Goal: Information Seeking & Learning: Learn about a topic

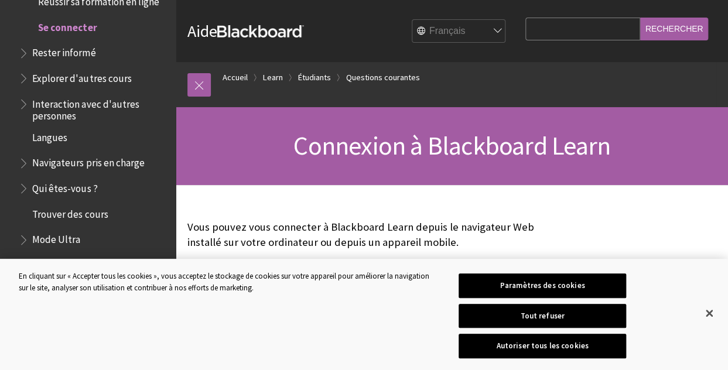
click at [373, 164] on div "Connexion à Blackboard Learn" at bounding box center [452, 146] width 552 height 78
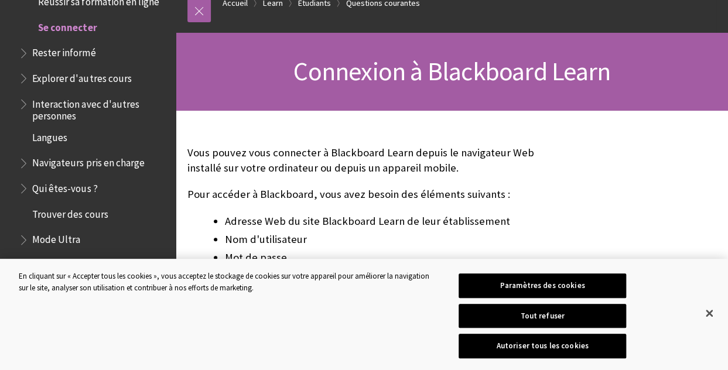
scroll to position [82, 0]
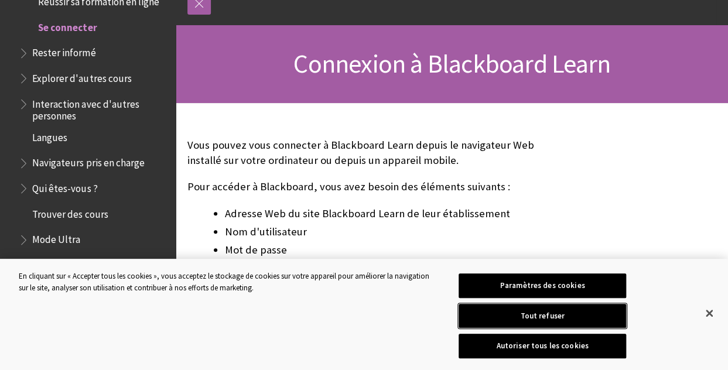
click at [508, 311] on button "Tout refuser" at bounding box center [543, 316] width 168 height 25
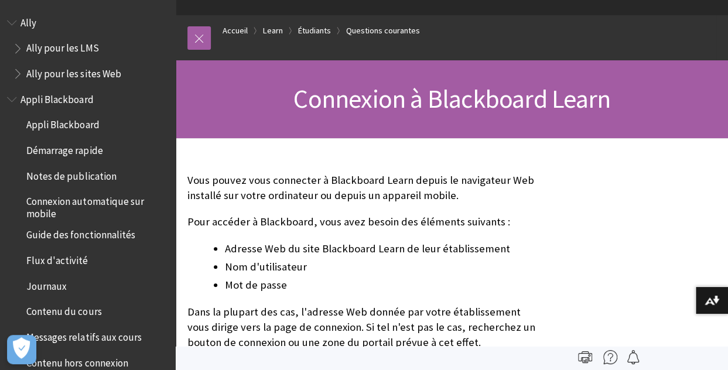
scroll to position [0, 0]
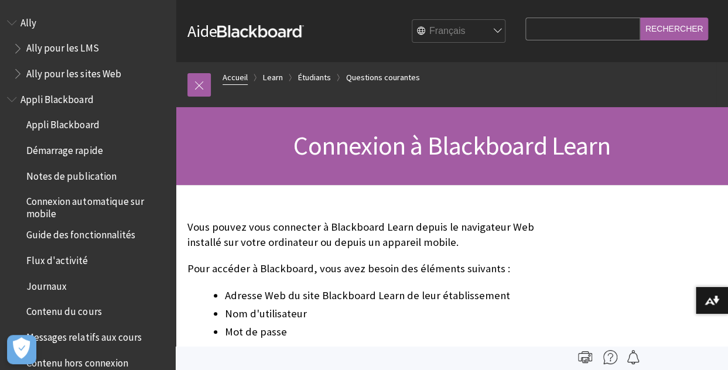
click at [240, 75] on link "Accueil" at bounding box center [235, 77] width 25 height 15
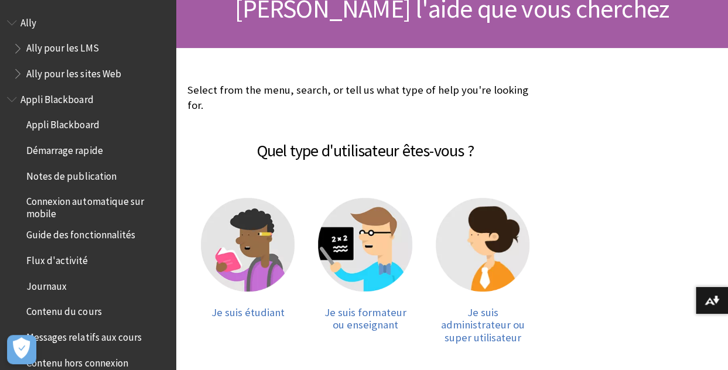
scroll to position [138, 0]
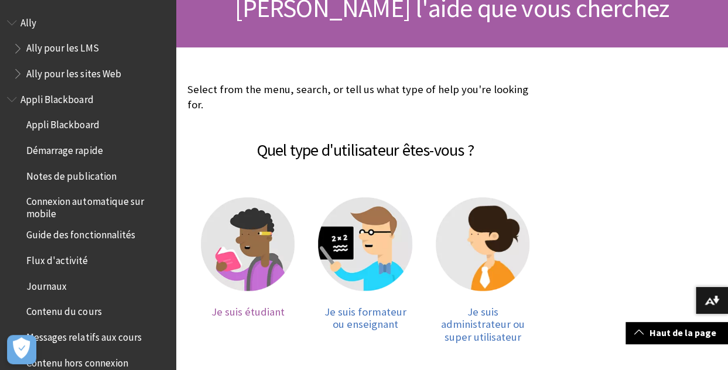
click at [272, 254] on img at bounding box center [248, 244] width 94 height 94
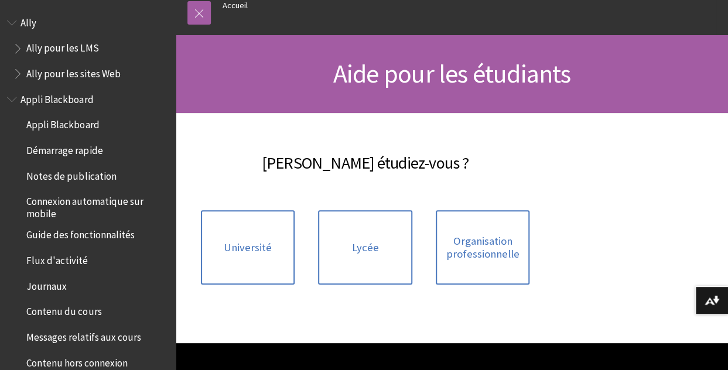
scroll to position [86, 0]
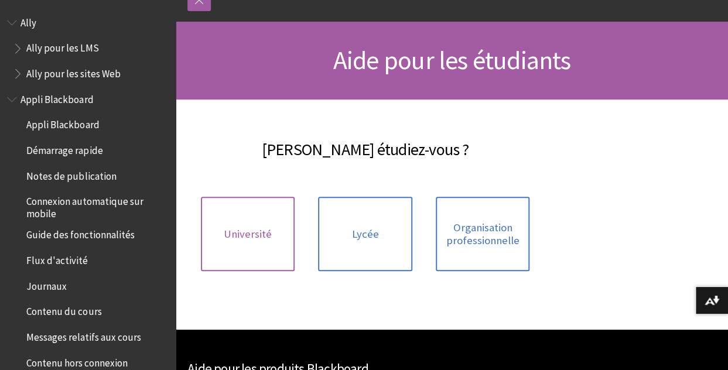
drag, startPoint x: 0, startPoint y: 0, endPoint x: 272, endPoint y: 254, distance: 372.2
click at [272, 254] on link "Université" at bounding box center [248, 234] width 94 height 74
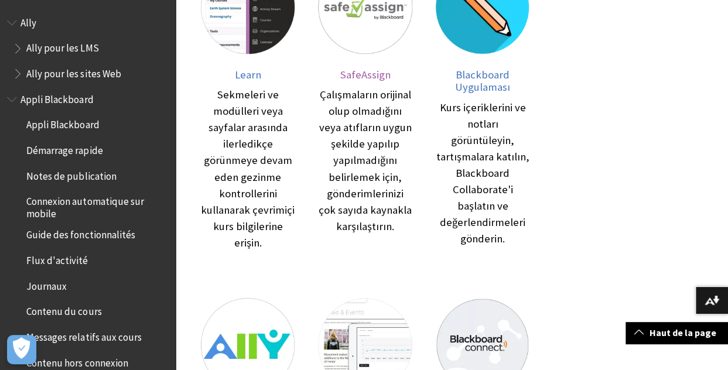
scroll to position [287, 0]
